Goal: Information Seeking & Learning: Learn about a topic

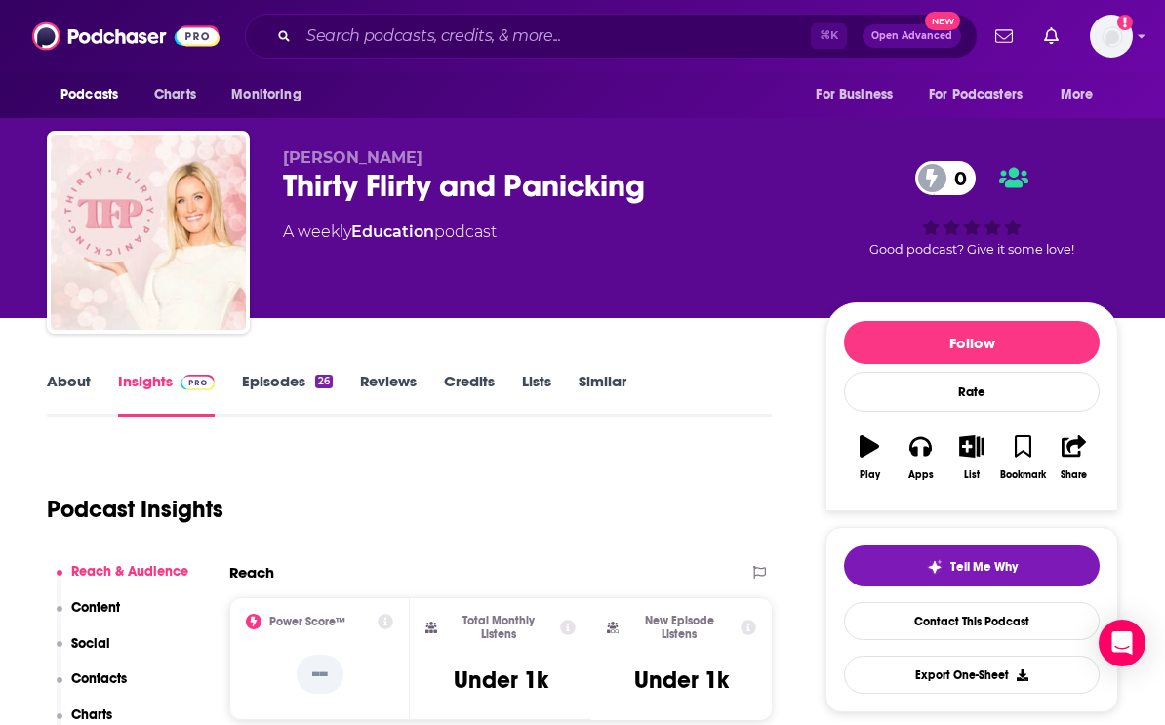
click at [419, 20] on div "⌘ K Open Advanced New" at bounding box center [611, 36] width 733 height 45
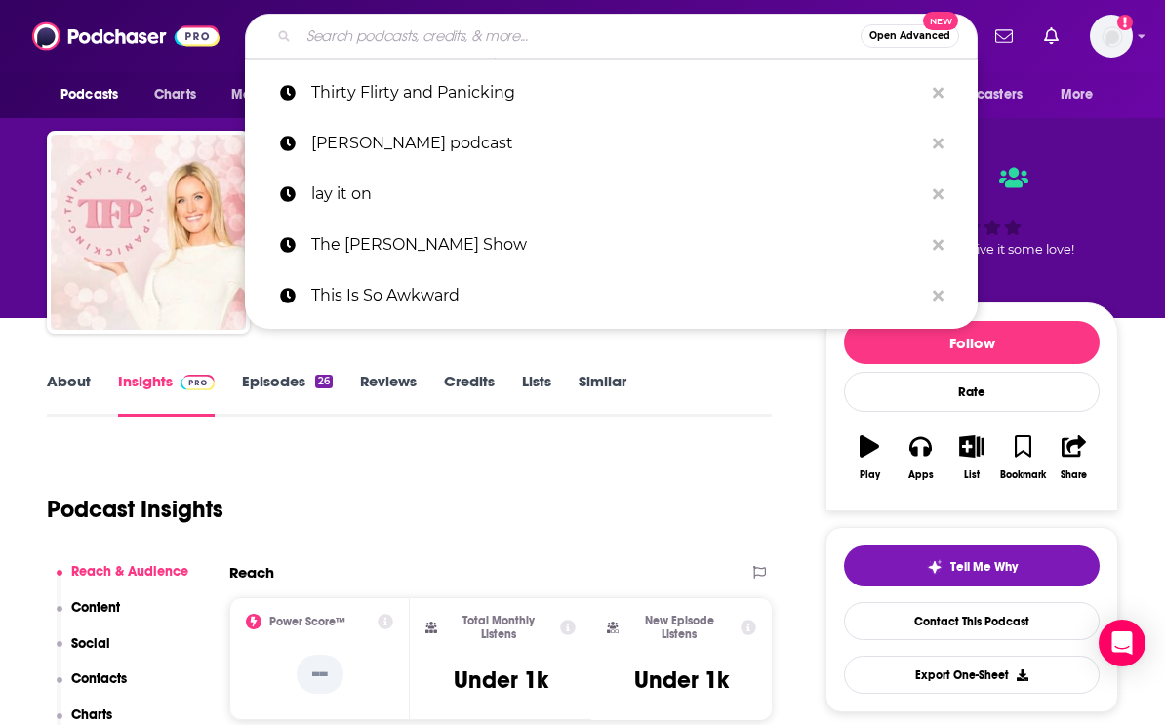
click at [409, 36] on input "Search podcasts, credits, & more..." at bounding box center [580, 35] width 562 height 31
paste input "Two Parents & A Podcast"
type input "Two Parents & A Podcast"
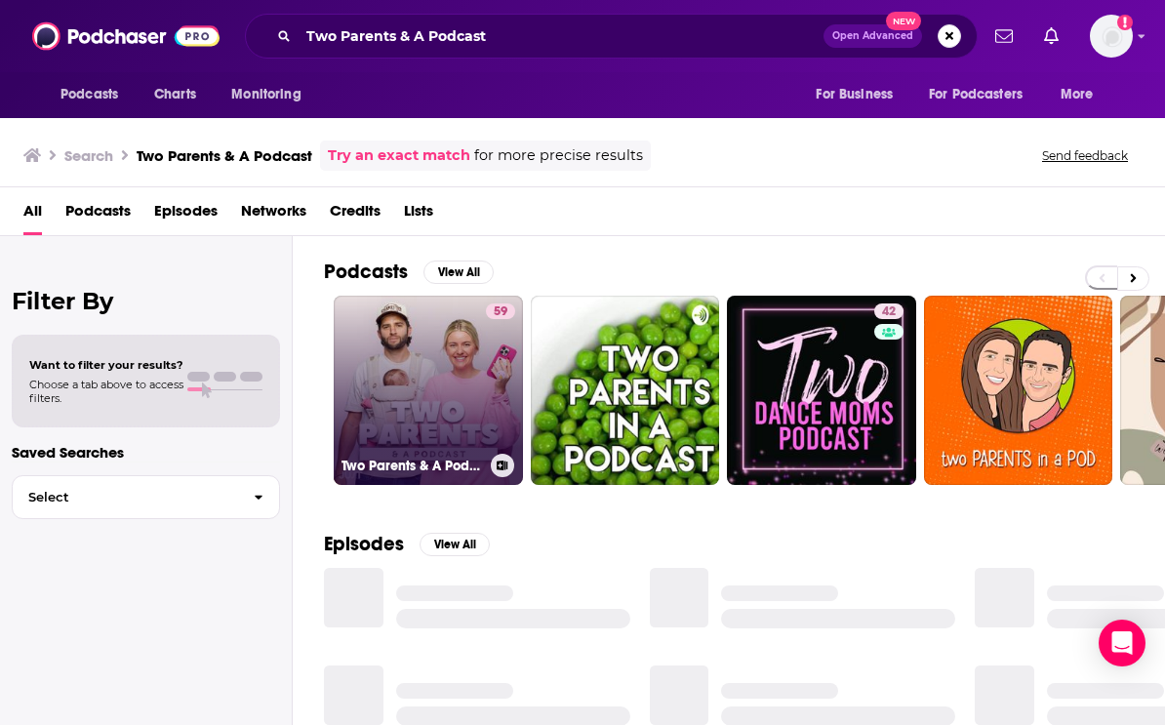
click at [435, 386] on link "59 Two Parents & A Podcast" at bounding box center [428, 390] width 189 height 189
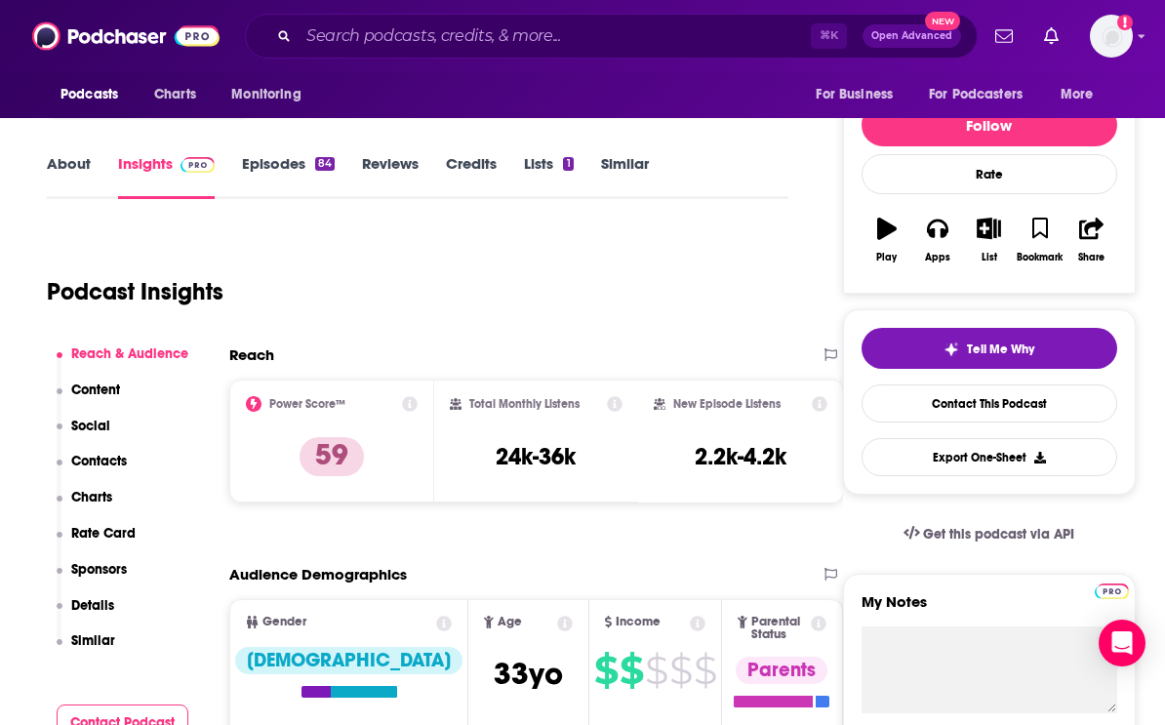
scroll to position [264, 0]
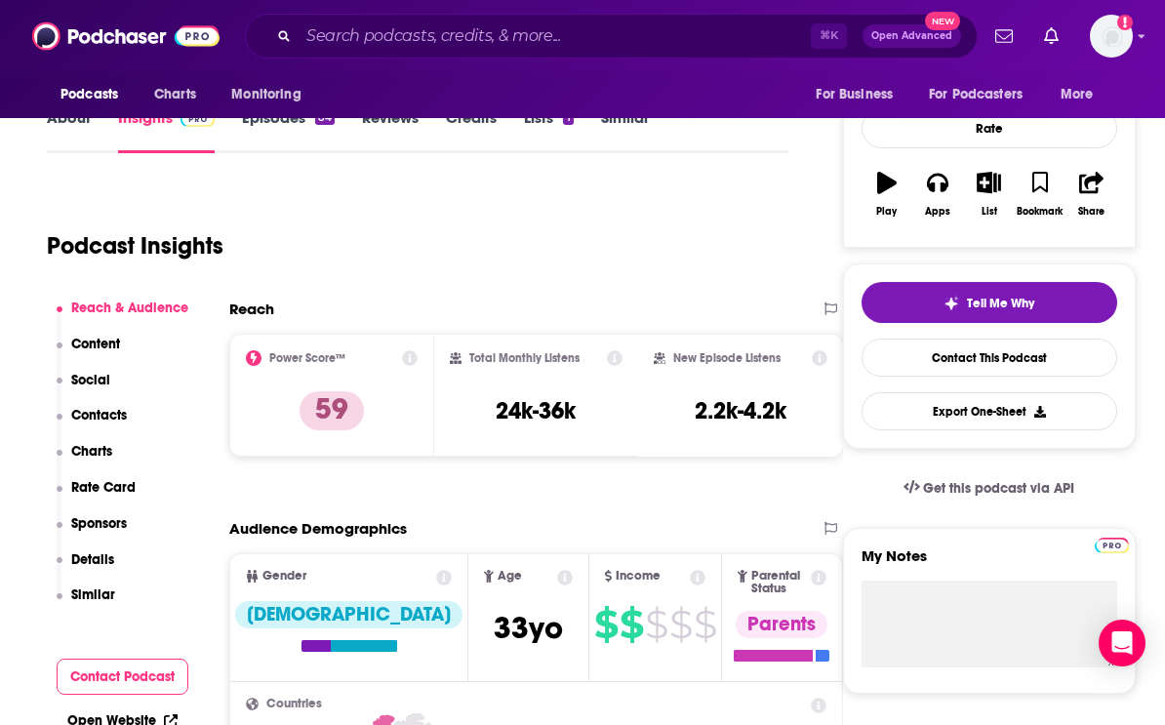
drag, startPoint x: 514, startPoint y: 214, endPoint x: 543, endPoint y: 106, distance: 111.0
click at [513, 214] on div "Podcast Insights" at bounding box center [410, 234] width 726 height 100
copy h3 "24k-36k"
drag, startPoint x: 487, startPoint y: 411, endPoint x: 587, endPoint y: 405, distance: 99.7
click at [587, 405] on div "Total Monthly Listens 24k-36k" at bounding box center [537, 395] width 174 height 90
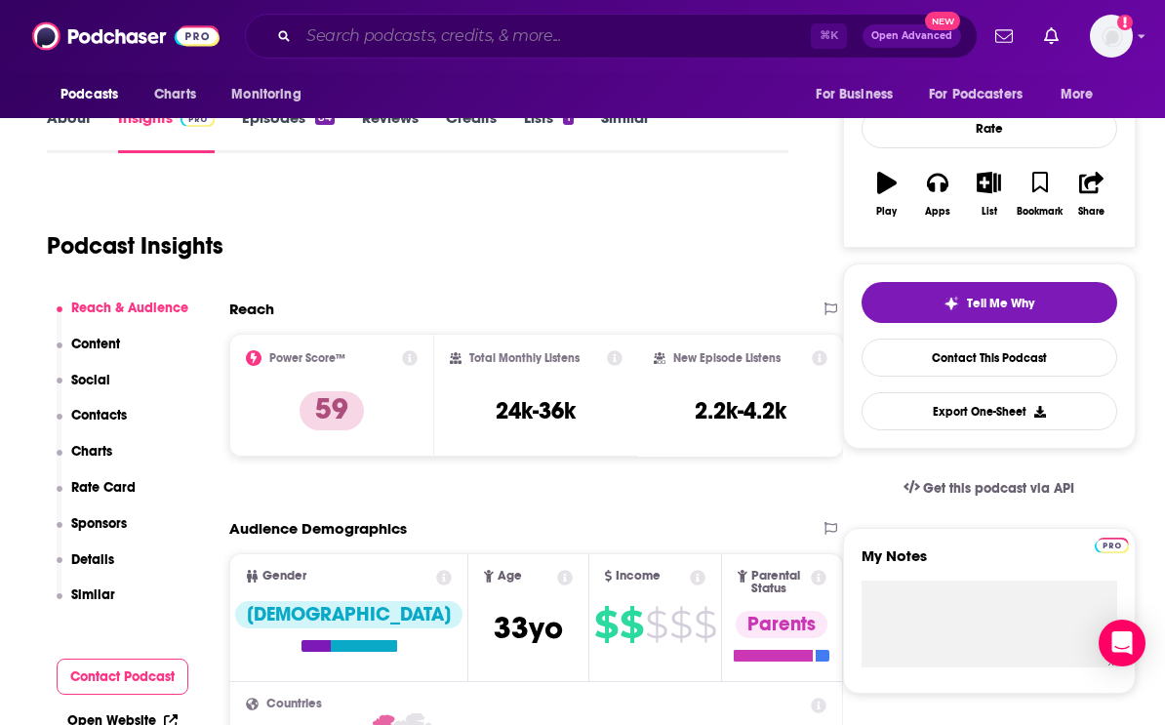
click at [415, 42] on input "Search podcasts, credits, & more..." at bounding box center [555, 35] width 512 height 31
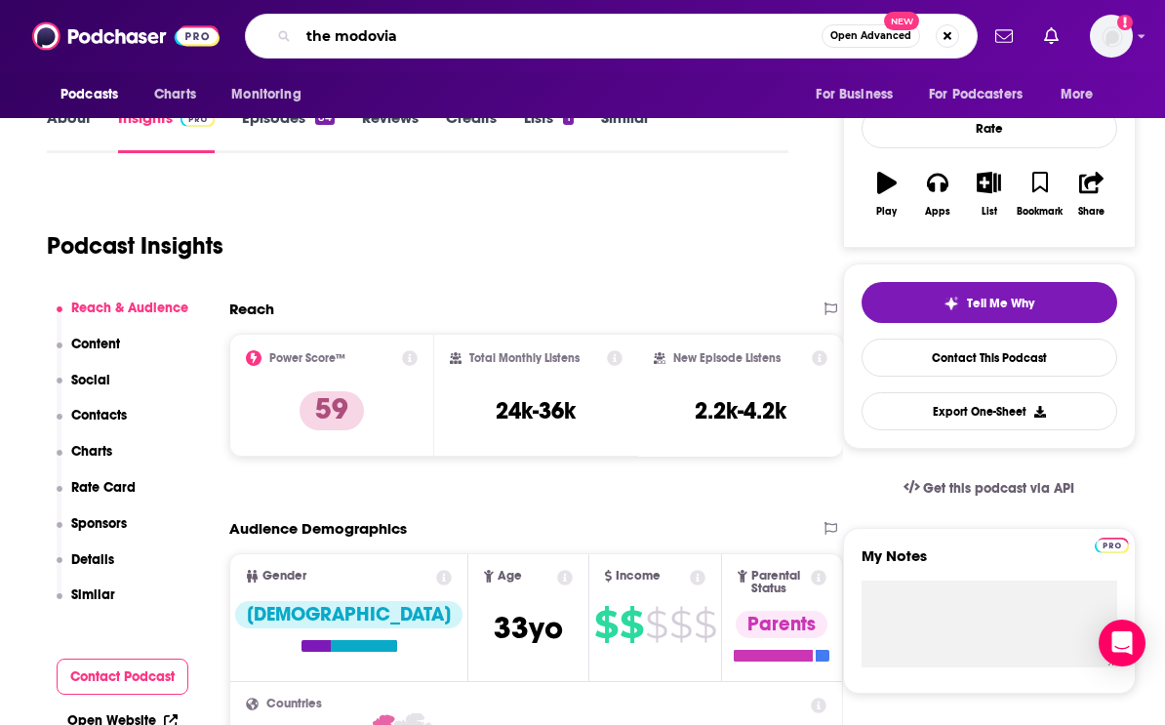
type input "the modovia"
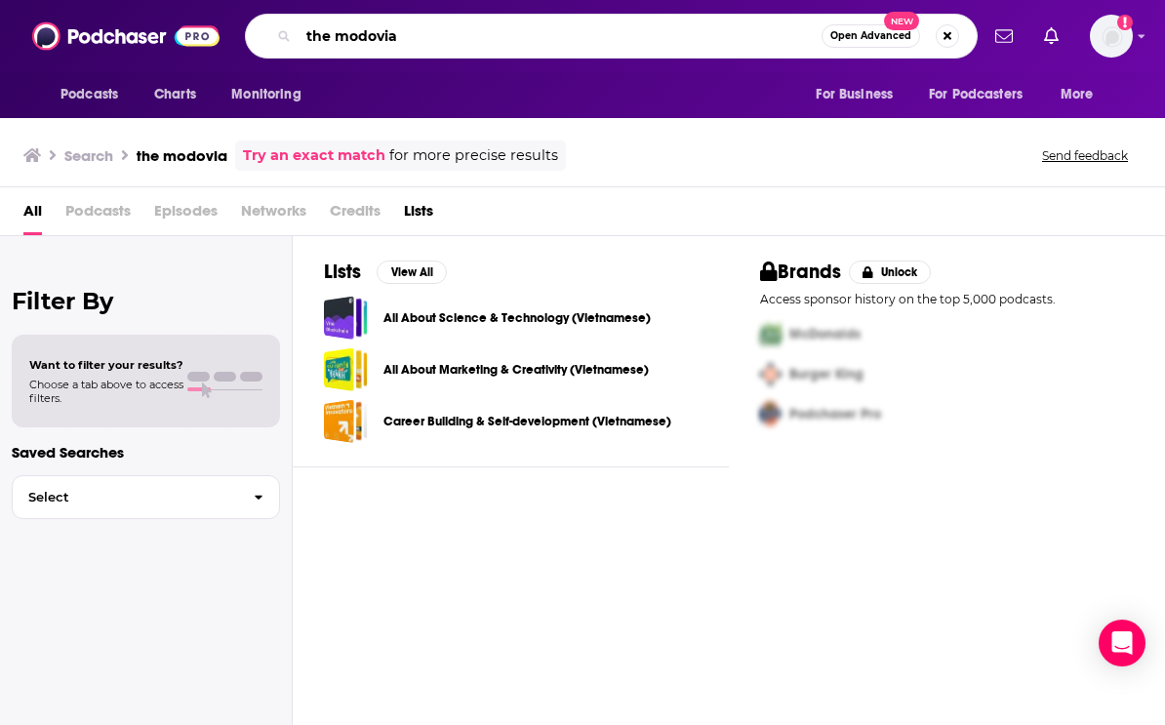
click at [347, 40] on input "the modovia" at bounding box center [560, 35] width 523 height 31
click at [346, 39] on input "the modovia" at bounding box center [560, 35] width 523 height 31
type input "the midovia menopause podcast"
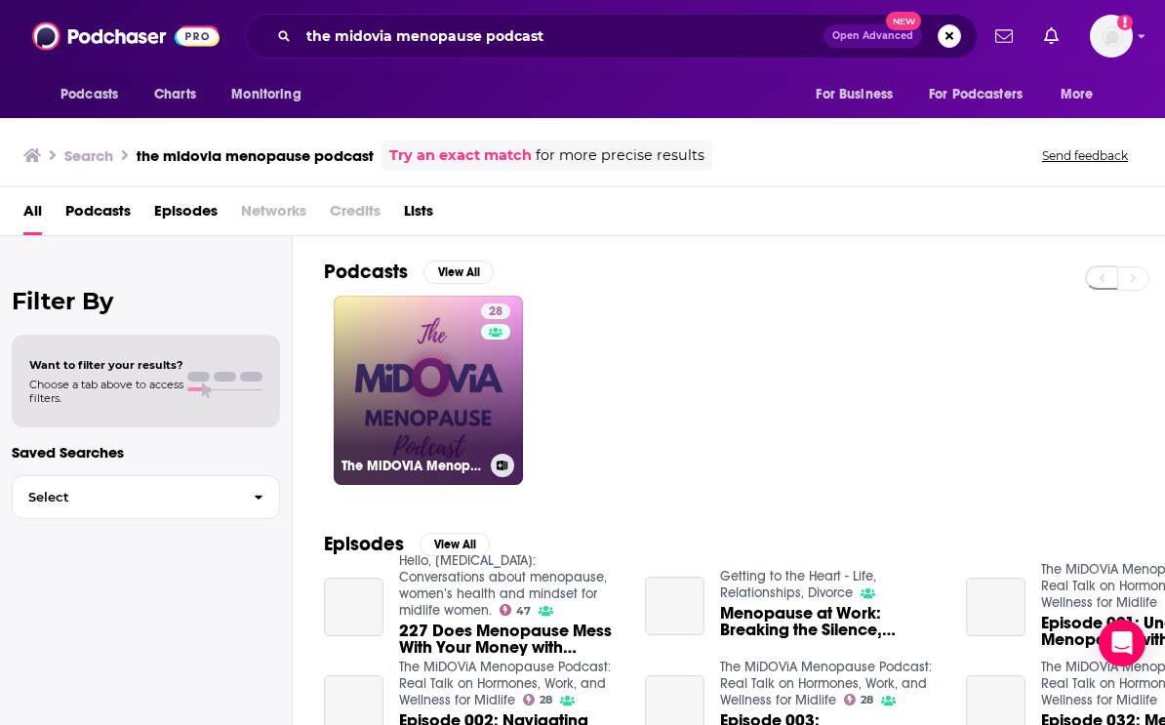
click at [377, 396] on link "28 The MiDOViA Menopause Podcast: Real Talk on Hormones, Work, and Wellness for…" at bounding box center [428, 390] width 189 height 189
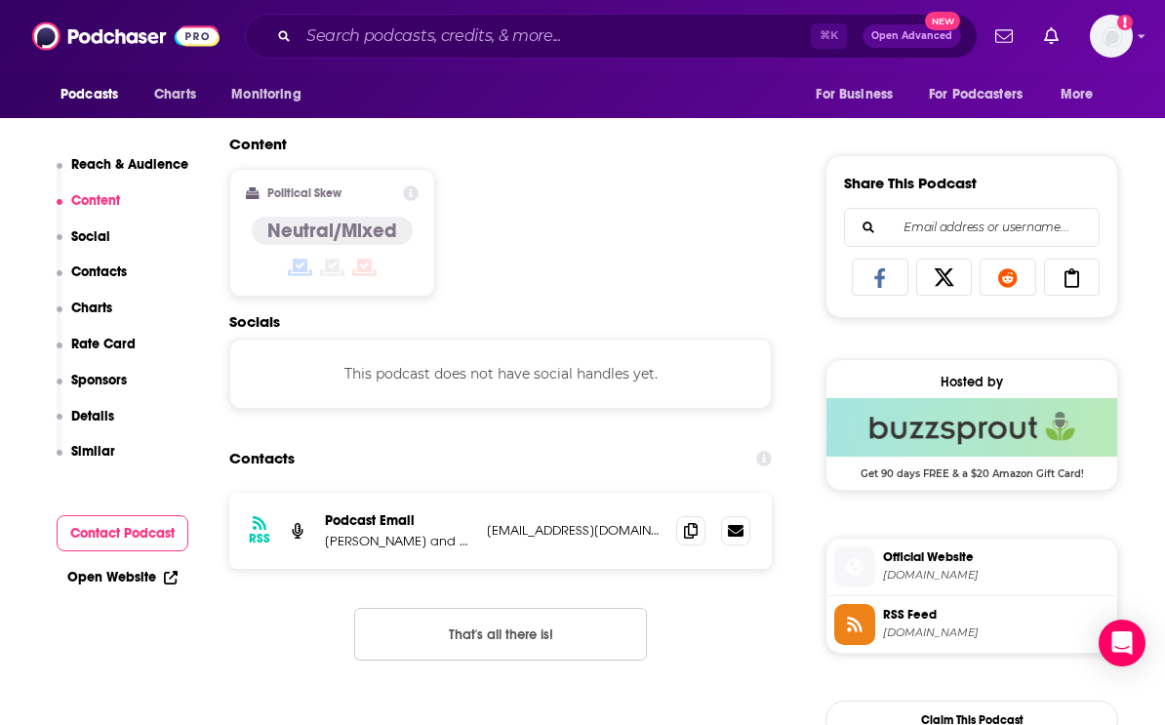
scroll to position [1150, 0]
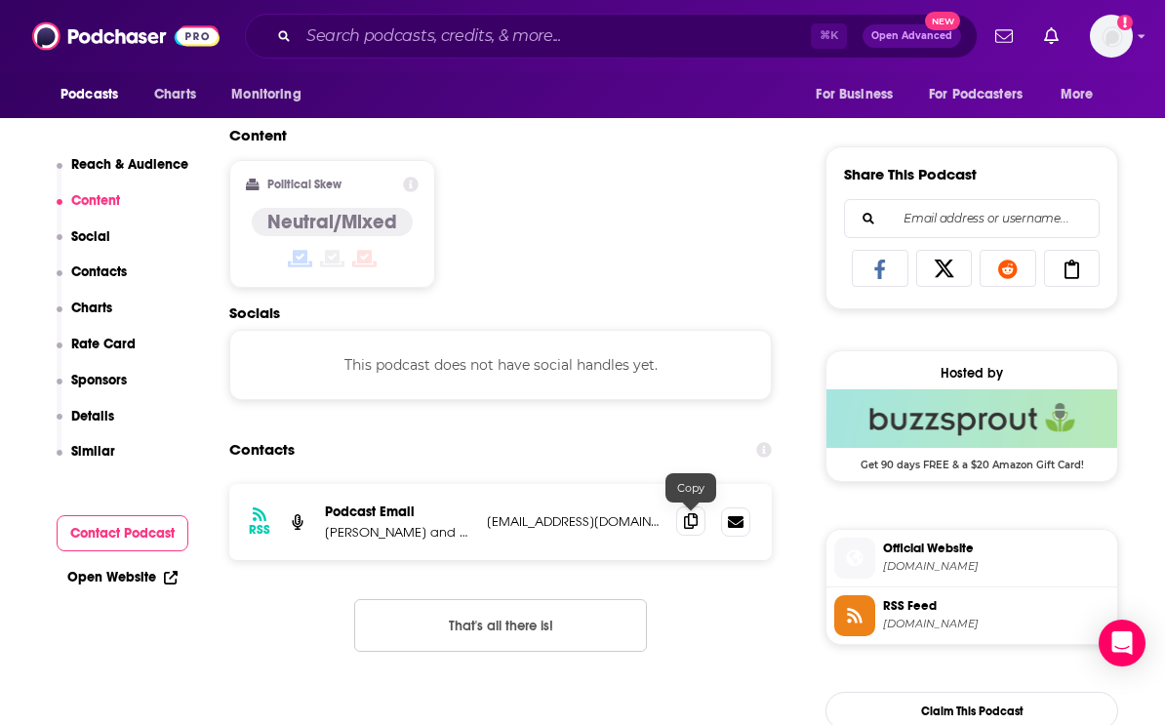
click at [688, 526] on icon at bounding box center [691, 521] width 14 height 16
